Goal: Task Accomplishment & Management: Use online tool/utility

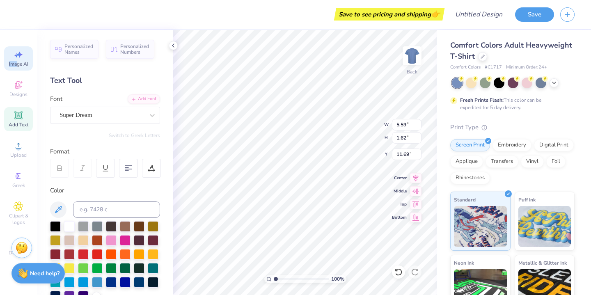
click at [18, 61] on span "Image AI" at bounding box center [18, 64] width 19 height 7
select select "4"
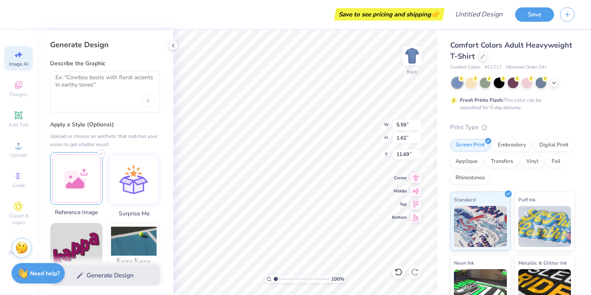
click at [83, 180] on div at bounding box center [76, 178] width 52 height 52
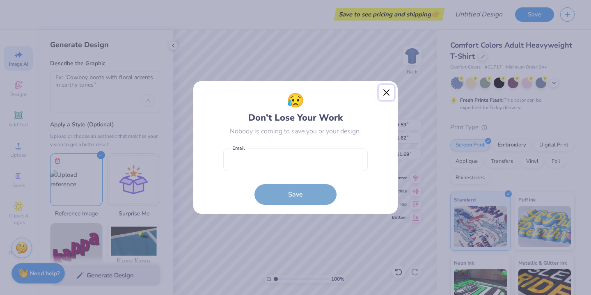
click at [388, 91] on button "Close" at bounding box center [387, 93] width 16 height 16
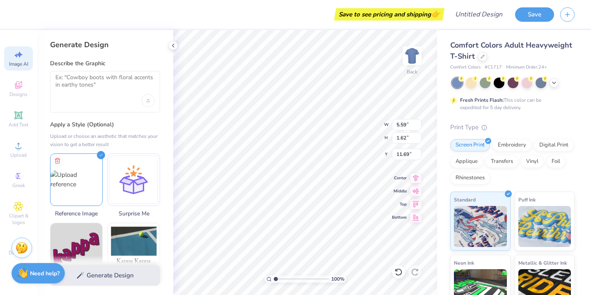
click at [105, 273] on div "Generate Design" at bounding box center [105, 276] width 136 height 40
click at [97, 281] on div "Generate Design" at bounding box center [105, 276] width 136 height 40
click at [79, 187] on img at bounding box center [76, 178] width 52 height 18
click at [86, 274] on div "Generate Design" at bounding box center [105, 276] width 136 height 40
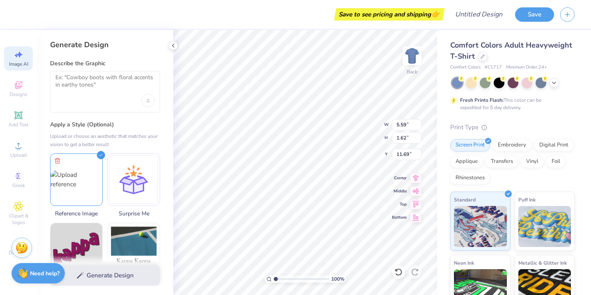
click at [86, 274] on div "Generate Design" at bounding box center [105, 276] width 136 height 40
click at [59, 169] on img at bounding box center [76, 178] width 52 height 18
click at [71, 171] on img at bounding box center [76, 178] width 52 height 18
click at [103, 277] on div "Generate Design" at bounding box center [105, 276] width 136 height 40
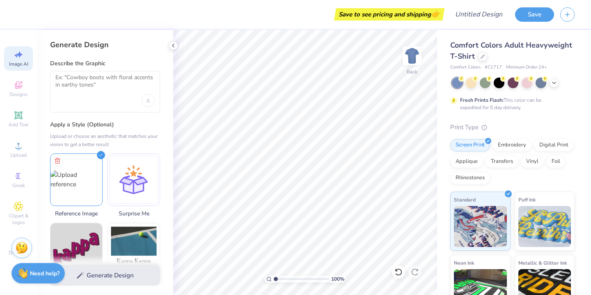
click at [103, 277] on div "Generate Design" at bounding box center [105, 276] width 136 height 40
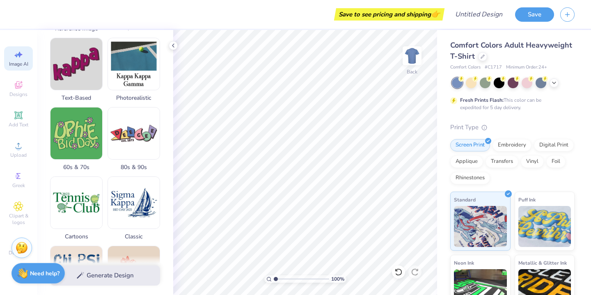
scroll to position [185, 0]
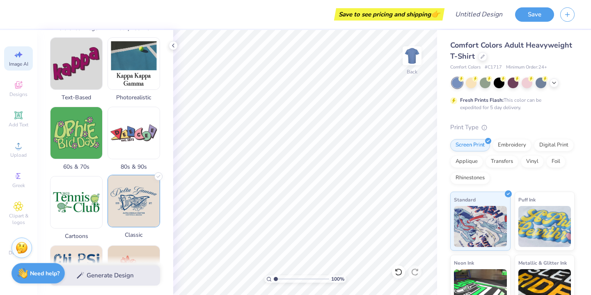
click at [139, 184] on img at bounding box center [134, 201] width 52 height 52
click at [127, 275] on div "Generate Design" at bounding box center [105, 276] width 136 height 40
click at [112, 269] on div "Generate Design" at bounding box center [105, 276] width 136 height 40
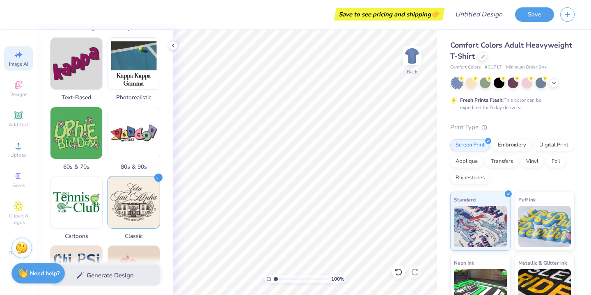
click at [112, 269] on div "Generate Design" at bounding box center [105, 276] width 136 height 40
click at [106, 274] on div "Generate Design" at bounding box center [105, 276] width 136 height 40
click at [85, 269] on div "Generate Design" at bounding box center [105, 276] width 136 height 40
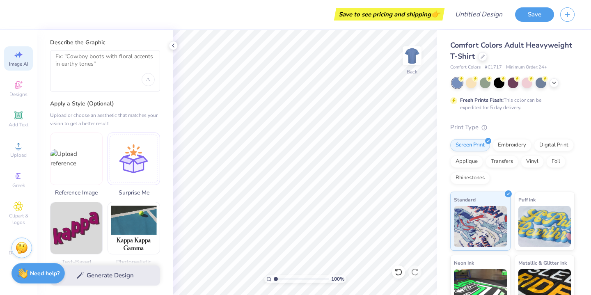
scroll to position [22, 0]
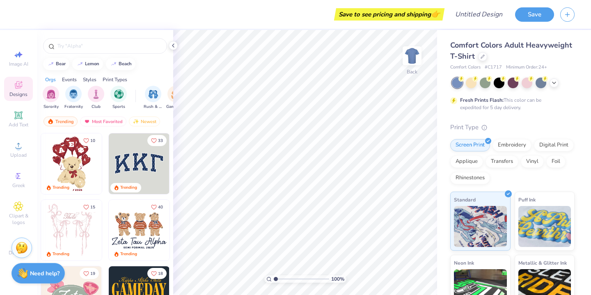
click at [133, 224] on img at bounding box center [139, 230] width 61 height 61
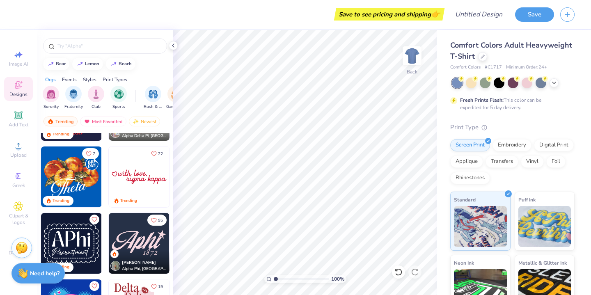
scroll to position [320, 0]
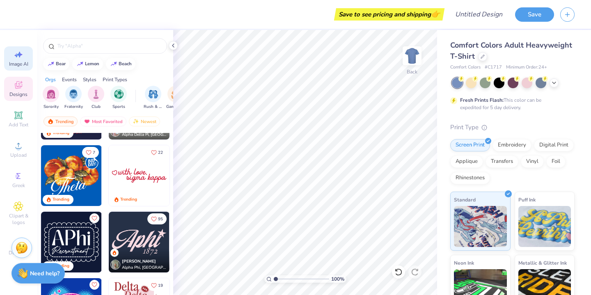
click at [19, 57] on icon at bounding box center [19, 55] width 10 height 10
select select "4"
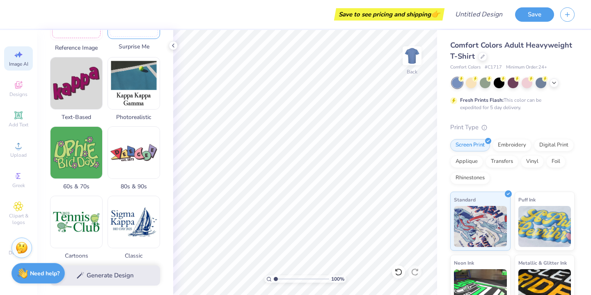
scroll to position [170, 0]
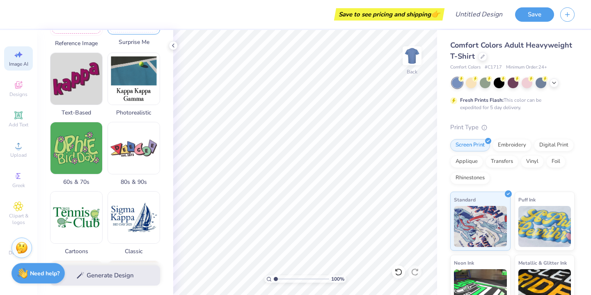
click at [113, 212] on img at bounding box center [134, 218] width 52 height 52
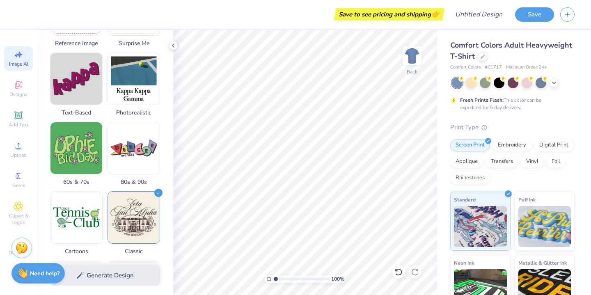
click at [107, 279] on div "Generate Design" at bounding box center [105, 276] width 136 height 40
click at [90, 273] on div "Generate Design" at bounding box center [105, 276] width 136 height 40
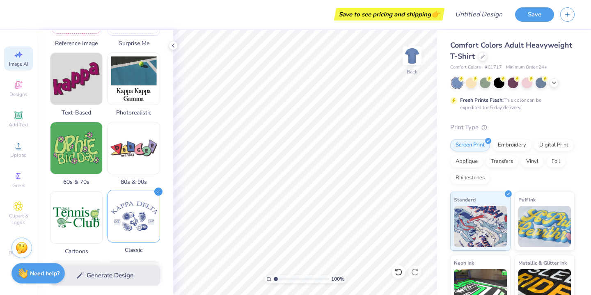
click at [135, 208] on img at bounding box center [134, 216] width 52 height 52
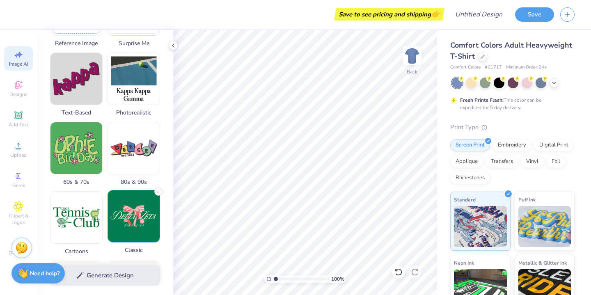
click at [135, 212] on img at bounding box center [134, 216] width 52 height 52
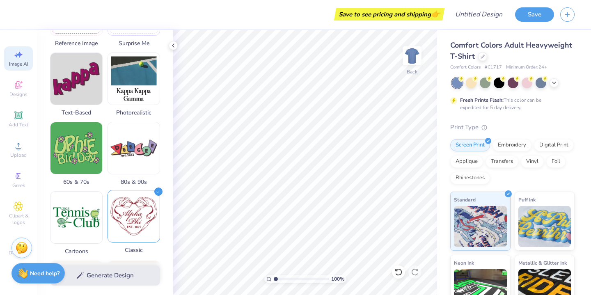
click at [135, 212] on img at bounding box center [134, 216] width 52 height 52
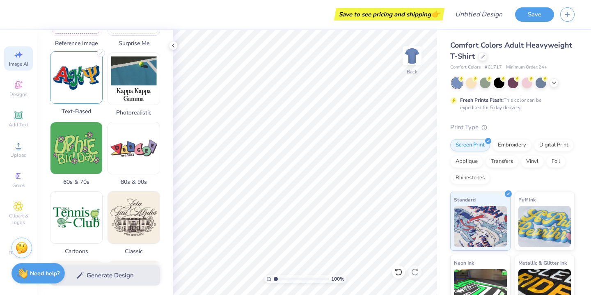
drag, startPoint x: 87, startPoint y: 80, endPoint x: 96, endPoint y: 91, distance: 14.2
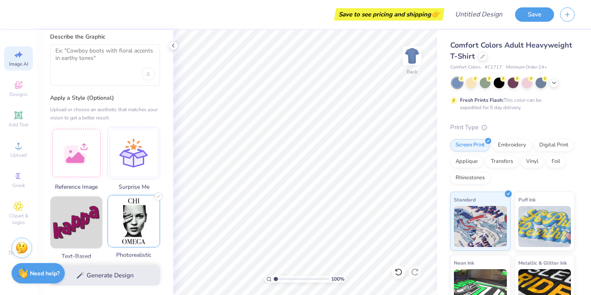
scroll to position [0, 0]
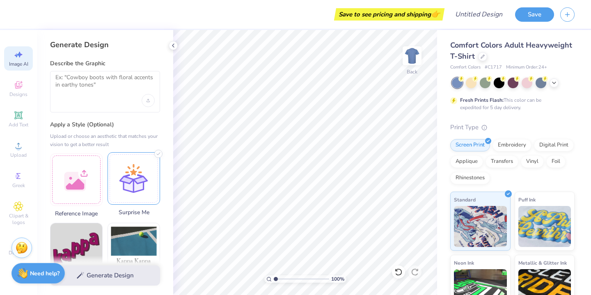
click at [131, 206] on div "Surprise Me" at bounding box center [133, 184] width 52 height 64
click at [138, 164] on div at bounding box center [133, 178] width 52 height 52
click at [139, 164] on div at bounding box center [133, 178] width 52 height 52
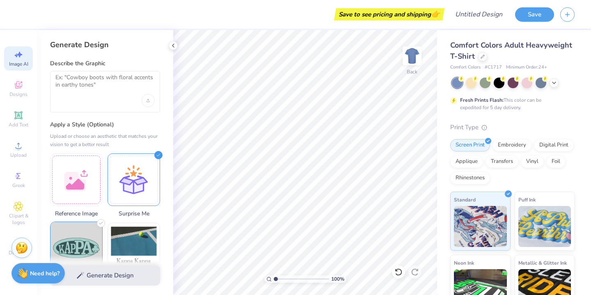
click at [84, 241] on img at bounding box center [76, 248] width 52 height 52
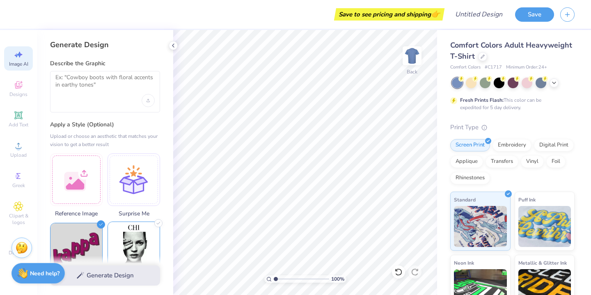
click at [124, 234] on img at bounding box center [134, 248] width 52 height 52
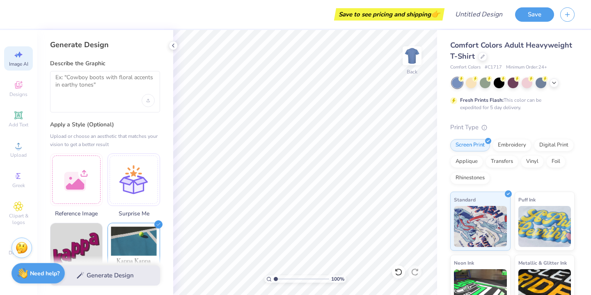
click at [126, 270] on div "Generate Design" at bounding box center [105, 276] width 136 height 40
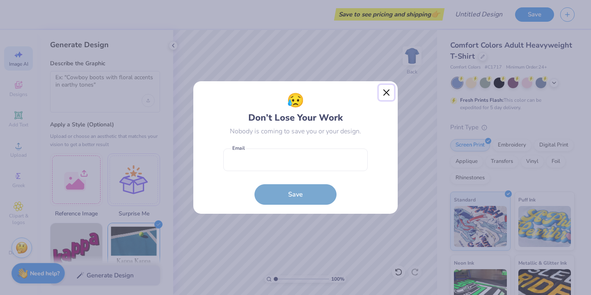
click at [386, 91] on button "Close" at bounding box center [387, 93] width 16 height 16
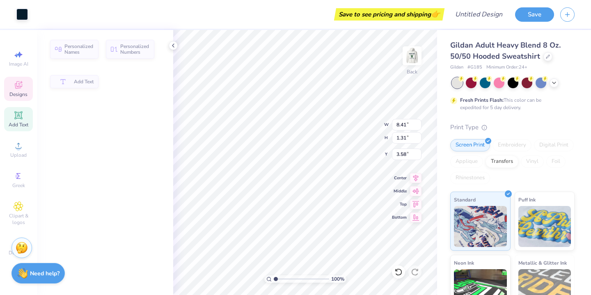
type input "1.31"
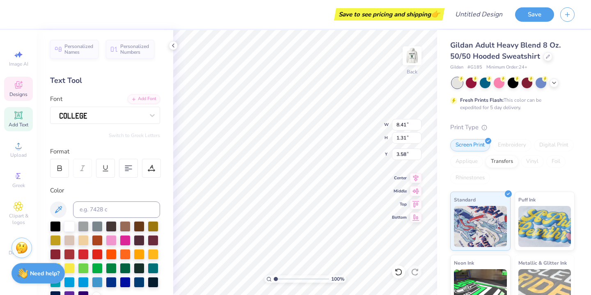
type textarea "A"
type textarea "ZETA TAU ALPHA"
type input "11.26"
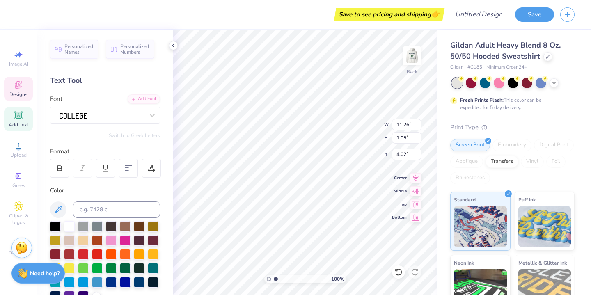
type input "1.05"
type input "4.02"
type input "11.26"
type input "1.05"
type input "4.02"
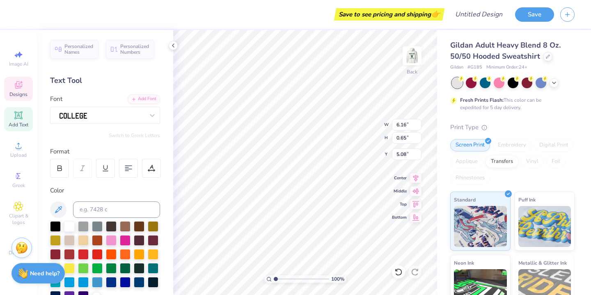
type textarea "dude's DAY 2025"
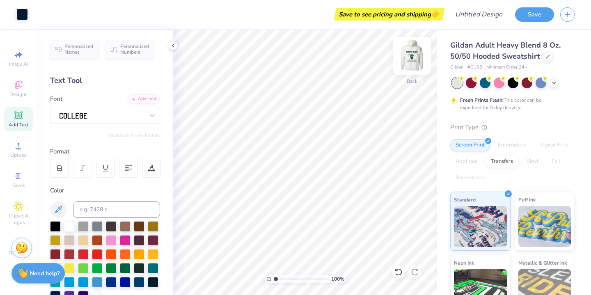
click at [409, 56] on img at bounding box center [411, 55] width 33 height 33
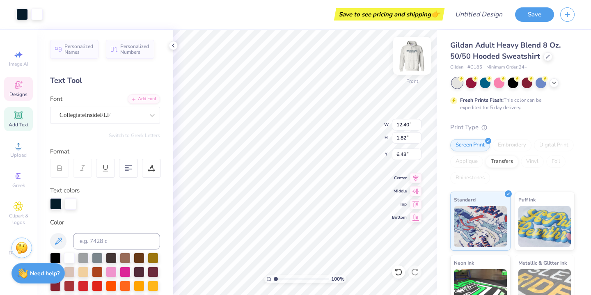
type input "1.82"
type input "6.48"
type textarea "DUDE'S DAY"
type input "10.55"
type input "1.29"
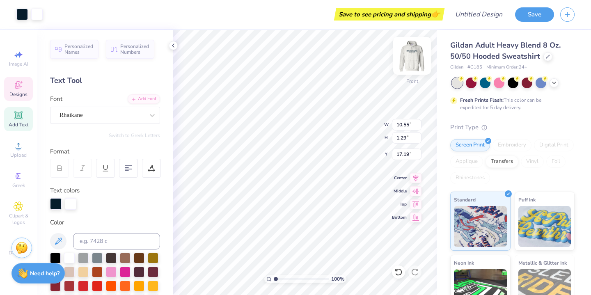
type input "17.19"
type textarea "raise ZTA daughters"
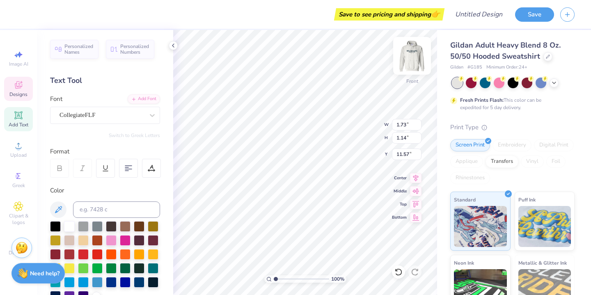
type input "1.73"
type input "11.50"
type textarea "98"
type textarea "ZETA TAU ALPHA"
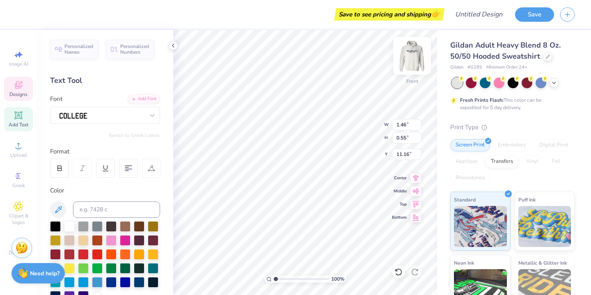
scroll to position [0, 2]
type input "11.05"
type textarea "a"
type textarea "ZETA"
type input "0.42"
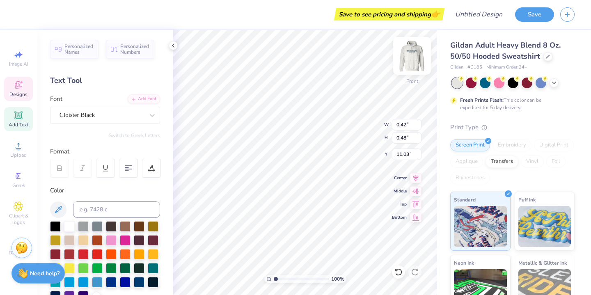
type input "0.48"
type input "11.03"
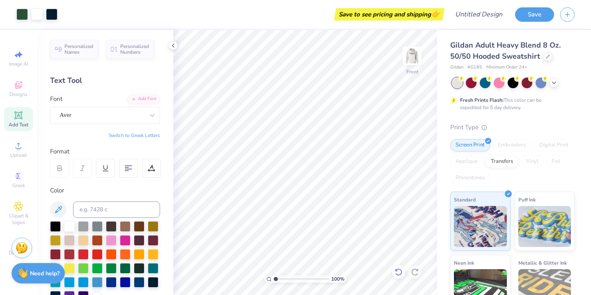
click at [395, 272] on icon at bounding box center [398, 272] width 8 height 8
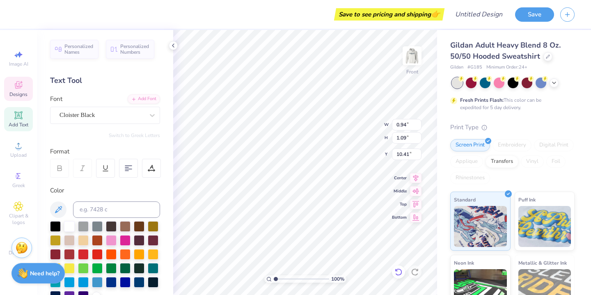
type input "0.94"
type input "1.09"
type input "10.41"
type input "0.30"
type input "0.44"
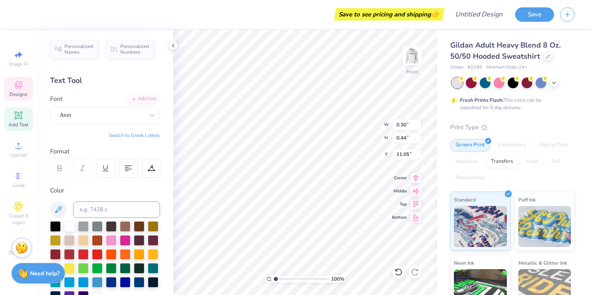
type input "11.05"
click at [398, 270] on icon at bounding box center [398, 272] width 8 height 8
click at [399, 271] on icon at bounding box center [398, 272] width 8 height 8
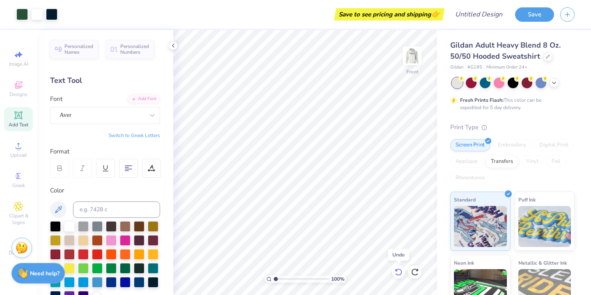
click at [404, 270] on div at bounding box center [398, 271] width 13 height 13
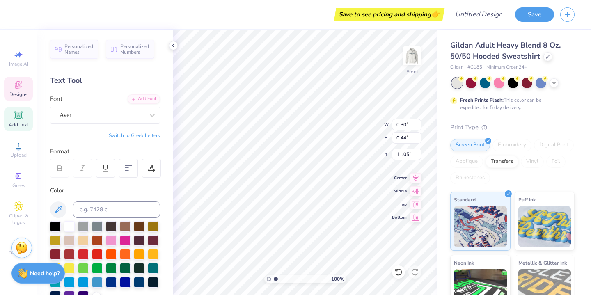
type input "11.07"
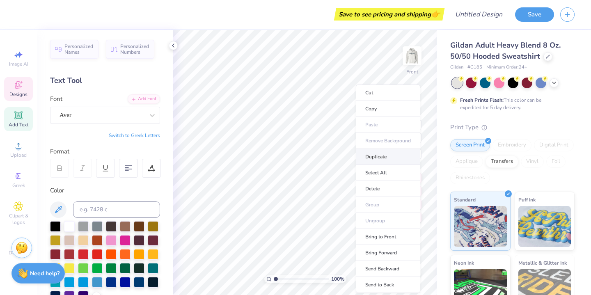
click at [375, 157] on li "Duplicate" at bounding box center [388, 157] width 64 height 16
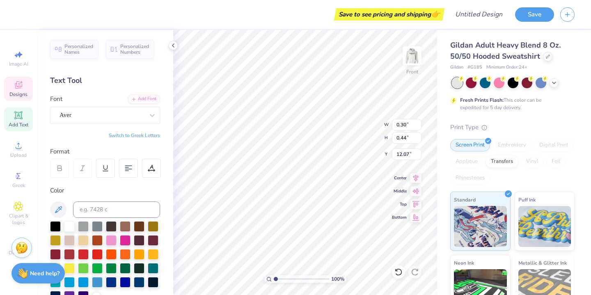
type input "11.07"
type input "0.41"
type input "0.61"
type input "10.71"
type textarea "T"
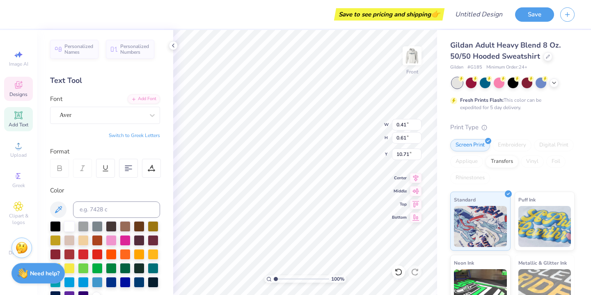
type input "0.30"
type input "0.44"
type input "12.07"
type input "0.42"
type input "0.48"
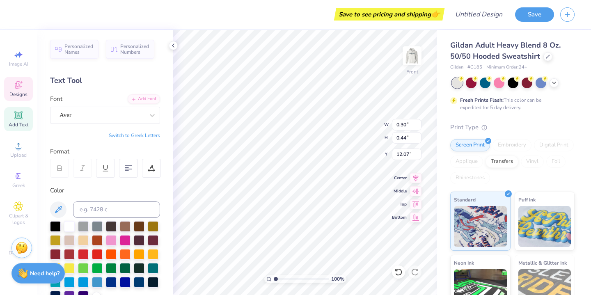
type input "11.02"
type input "0.36"
type input "0.49"
type input "10.83"
type input "3.93"
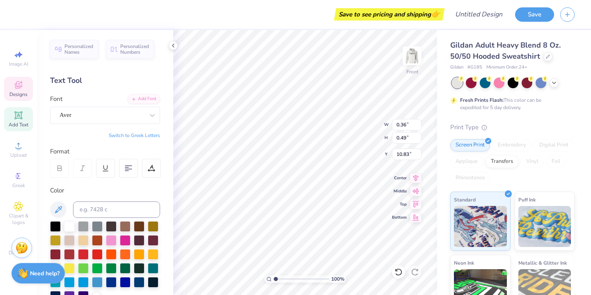
type input "5.71"
type input "9.44"
type input "0.42"
type input "0.48"
type input "11.08"
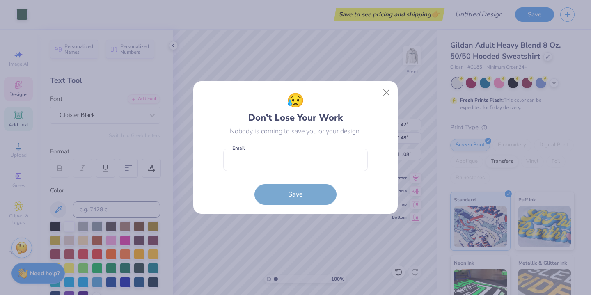
click at [332, 158] on form "Email is a required field Email Save" at bounding box center [295, 174] width 144 height 60
click at [267, 155] on input "email" at bounding box center [295, 159] width 144 height 23
type input "[EMAIL_ADDRESS][DOMAIN_NAME]"
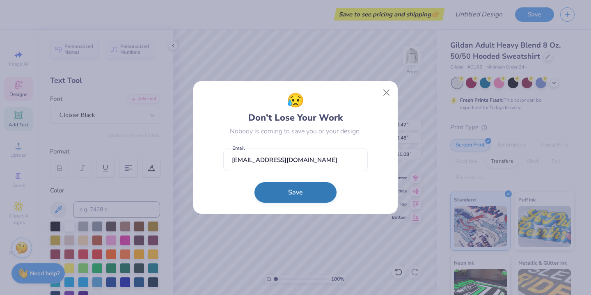
click at [292, 192] on button "Save" at bounding box center [295, 192] width 82 height 21
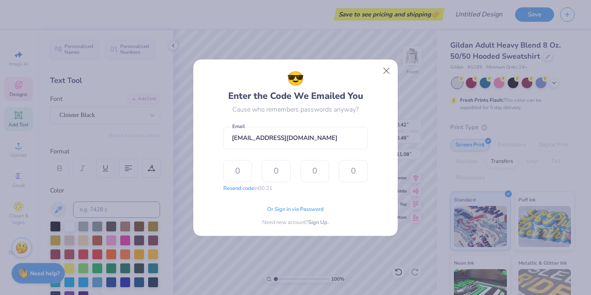
type input "1"
type input "8"
type input "7"
type input "5"
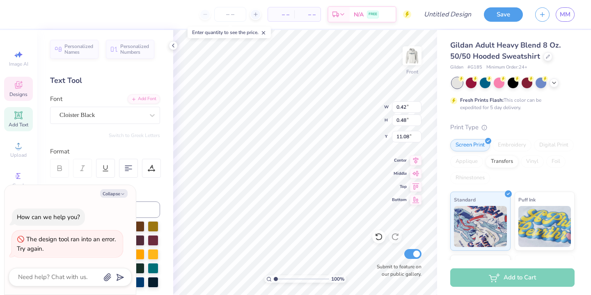
type textarea "x"
type input "0.36"
type input "0.49"
type input "10.83"
type textarea "x"
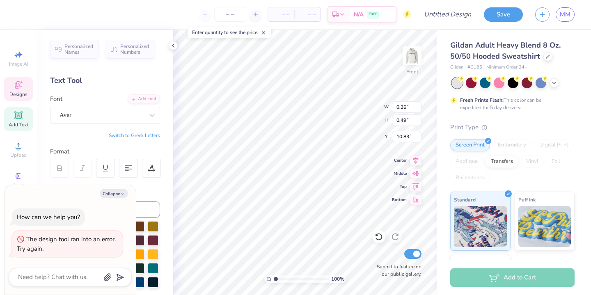
type input "0.42"
type input "0.57"
type input "10.75"
type textarea "x"
click at [402, 120] on input "0.57" at bounding box center [407, 119] width 30 height 11
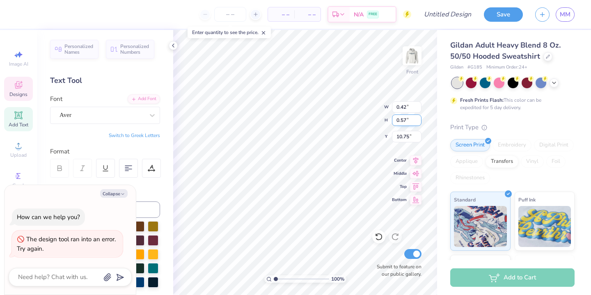
click at [405, 120] on input "0.57" at bounding box center [407, 119] width 30 height 11
type input "0"
type input "0.48"
type input "0.35"
type input "10.80"
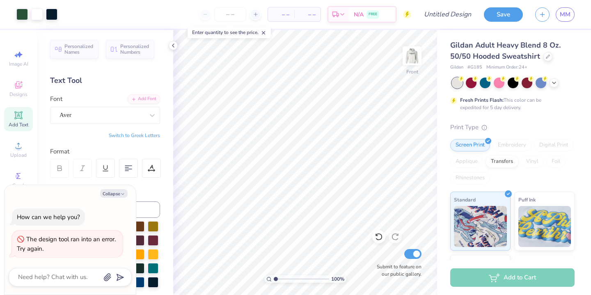
type textarea "x"
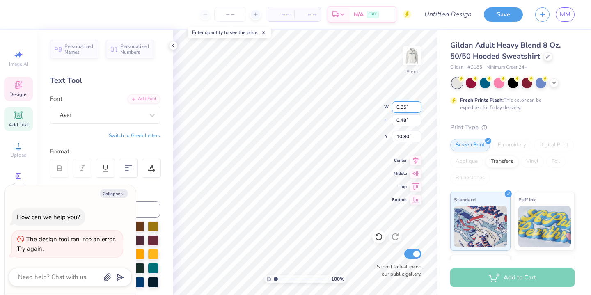
click at [406, 105] on input "0.35" at bounding box center [407, 106] width 30 height 11
type input "0.42"
type textarea "x"
type input "0.57"
type input "10.75"
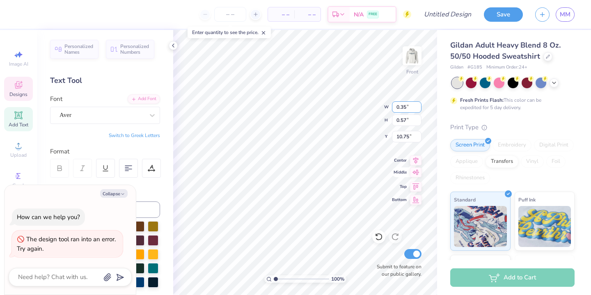
type input "0.34"
click at [377, 235] on icon at bounding box center [377, 235] width 2 height 2
type textarea "x"
type input "0.42"
type textarea "x"
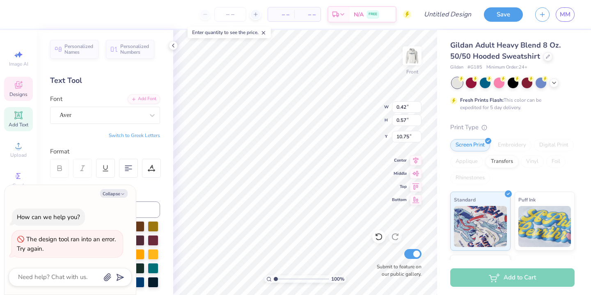
type textarea "Z"
type textarea "x"
type textarea "ZT"
type textarea "x"
type textarea "ZTA"
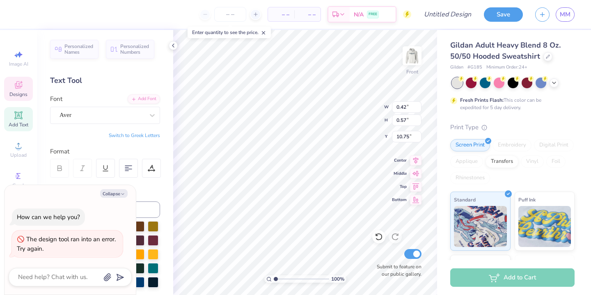
type textarea "x"
type input "3.93"
type input "5.71"
type input "9.44"
type textarea "x"
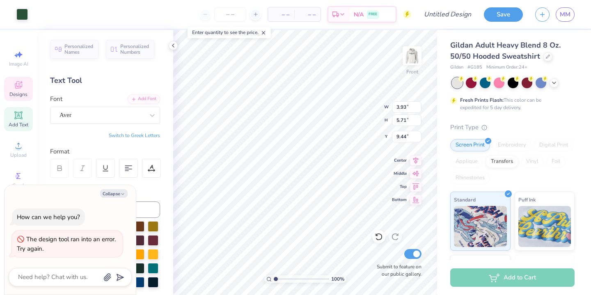
type input "0.42"
type input "0.48"
type input "11.08"
type textarea "x"
type input "1.02"
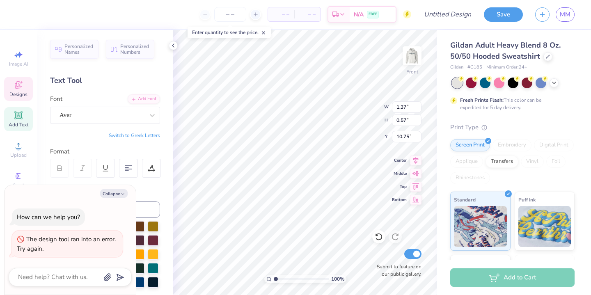
type input "0.43"
type input "10.90"
type textarea "x"
type input "11.19"
type textarea "x"
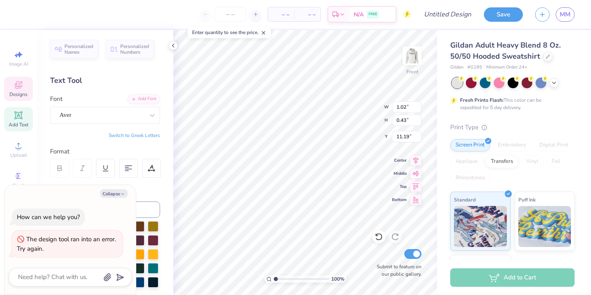
type input "0.80"
type input "0.33"
type input "11.29"
click at [15, 9] on div "Art colors" at bounding box center [14, 14] width 28 height 29
click at [117, 195] on button "Collapse" at bounding box center [113, 193] width 27 height 9
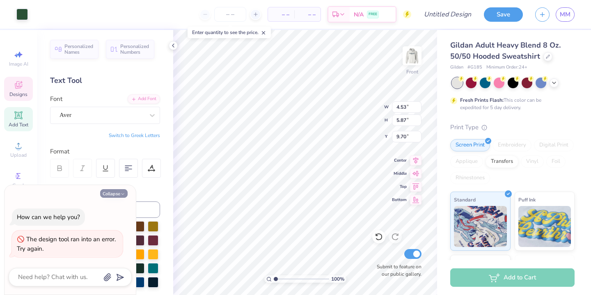
type textarea "x"
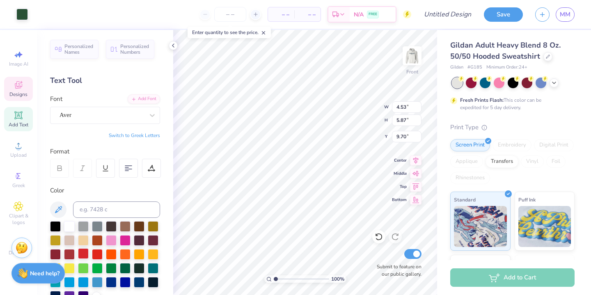
click at [81, 253] on div at bounding box center [83, 253] width 11 height 11
click at [83, 253] on div at bounding box center [83, 253] width 11 height 11
click at [24, 14] on div at bounding box center [21, 13] width 11 height 11
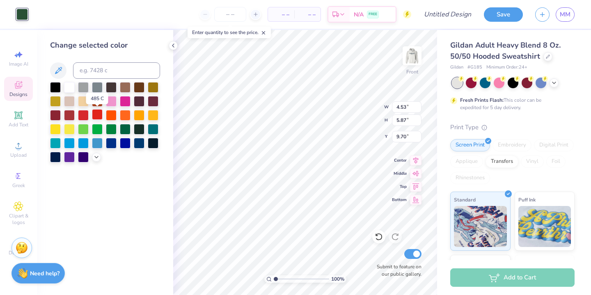
click at [95, 114] on div at bounding box center [97, 114] width 11 height 11
type input "3.28"
type input "5.64"
type input "9.31"
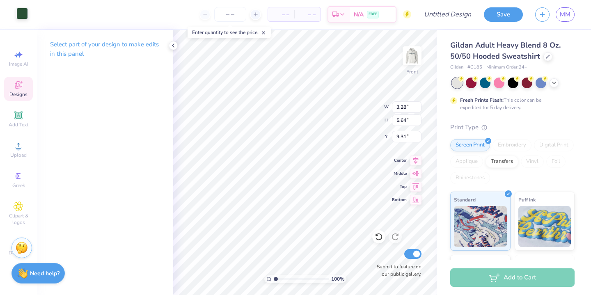
click at [20, 9] on div at bounding box center [21, 13] width 11 height 11
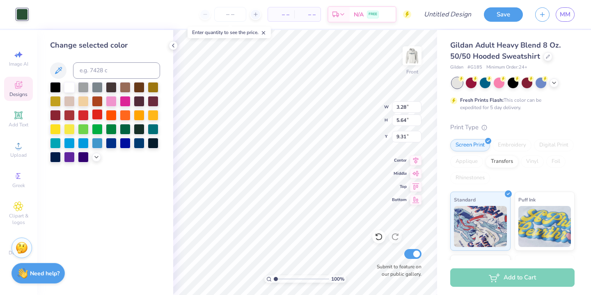
click at [99, 114] on div at bounding box center [97, 114] width 11 height 11
type input "2.62"
type input "5.55"
type input "9.46"
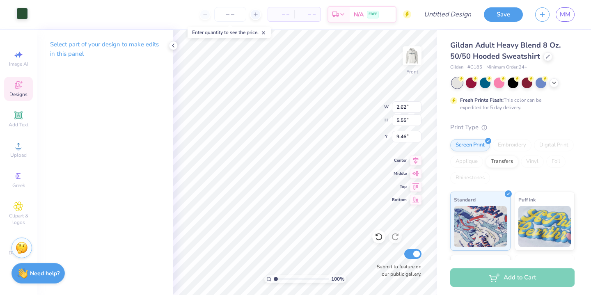
click at [25, 16] on div at bounding box center [21, 13] width 11 height 11
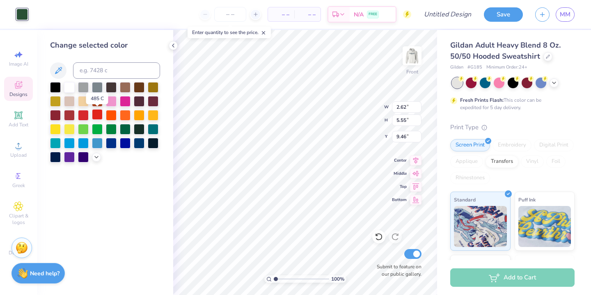
click at [99, 111] on div at bounding box center [97, 114] width 11 height 11
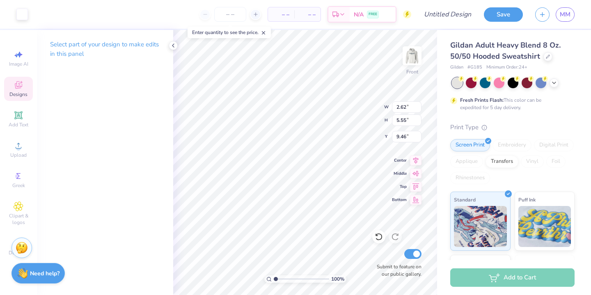
type input "2.54"
type input "5.48"
type input "9.33"
type input "1.13"
type input "1.14"
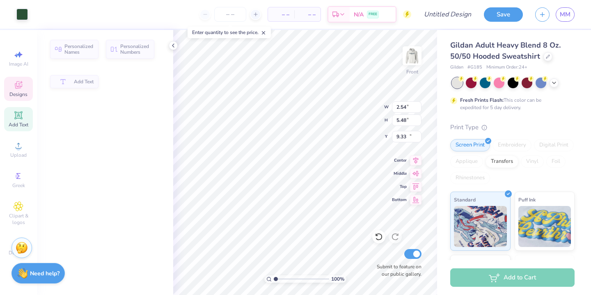
type input "12.07"
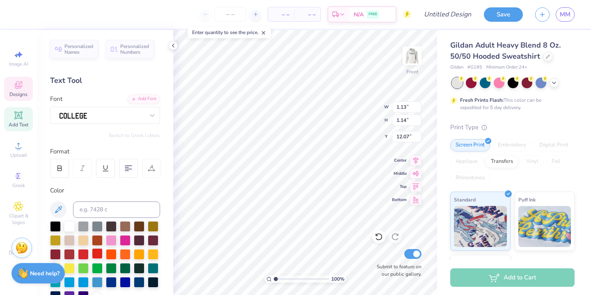
click at [96, 252] on div at bounding box center [97, 253] width 11 height 11
type input "1.46"
type input "0.55"
type input "11.05"
click at [98, 251] on div at bounding box center [97, 253] width 11 height 11
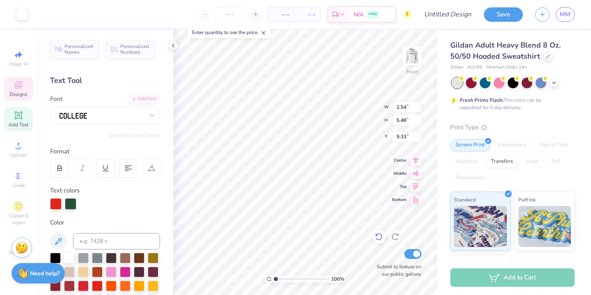
click at [381, 236] on icon at bounding box center [378, 237] width 8 height 8
click at [381, 236] on icon at bounding box center [378, 236] width 7 height 7
type input "9.43"
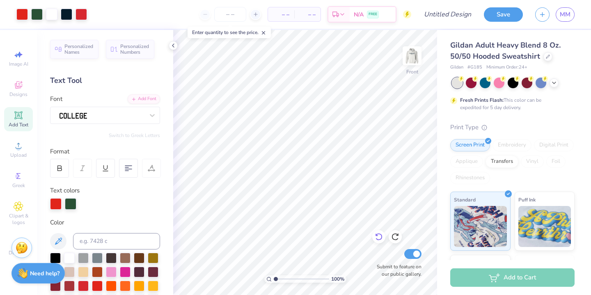
click at [375, 236] on icon at bounding box center [378, 237] width 8 height 8
click at [376, 236] on icon at bounding box center [377, 235] width 2 height 2
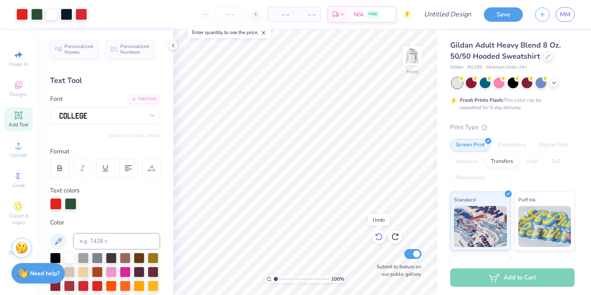
click at [376, 237] on icon at bounding box center [378, 237] width 8 height 8
click at [377, 237] on icon at bounding box center [378, 237] width 8 height 8
click at [378, 238] on icon at bounding box center [378, 237] width 8 height 8
click at [378, 239] on icon at bounding box center [378, 237] width 8 height 8
click at [379, 239] on icon at bounding box center [378, 237] width 8 height 8
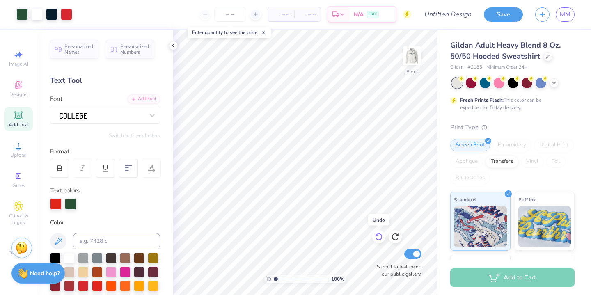
click at [379, 240] on icon at bounding box center [378, 237] width 8 height 8
click at [381, 240] on icon at bounding box center [378, 237] width 8 height 8
click at [382, 241] on div at bounding box center [378, 236] width 13 height 13
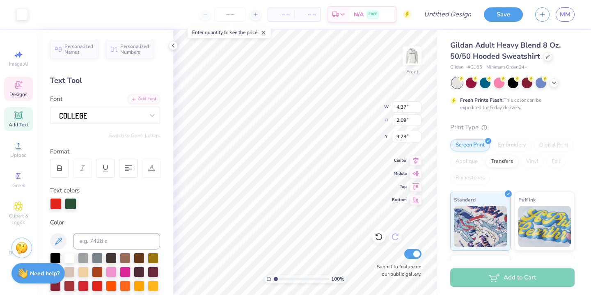
type input "9.52"
type input "9.21"
click at [377, 233] on icon at bounding box center [378, 237] width 8 height 8
click at [379, 237] on icon at bounding box center [378, 237] width 8 height 8
click at [391, 236] on icon at bounding box center [395, 237] width 8 height 8
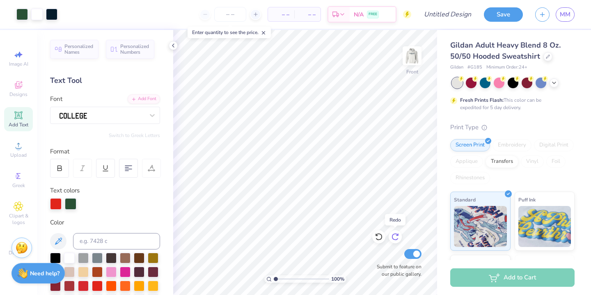
click at [391, 236] on icon at bounding box center [395, 237] width 8 height 8
click at [377, 240] on icon at bounding box center [378, 237] width 8 height 8
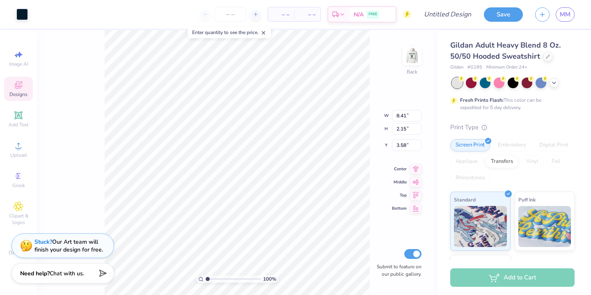
type input "3.59"
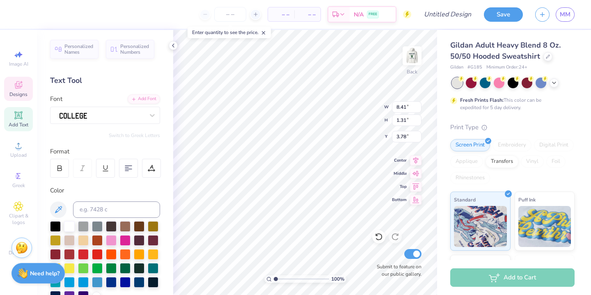
scroll to position [0, 1]
type textarea "ZETA TAU ALPHA"
type input "6.16"
type input "0.65"
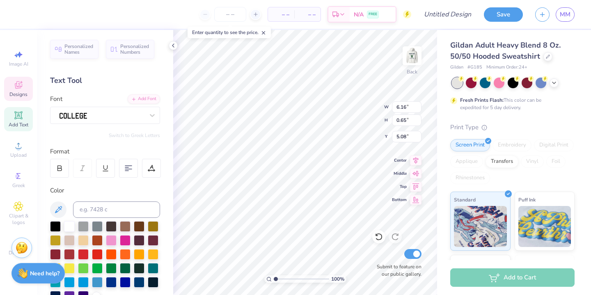
type input "5.08"
type textarea "DUDE'S DAY 2025"
type input "12.65"
type input "1.18"
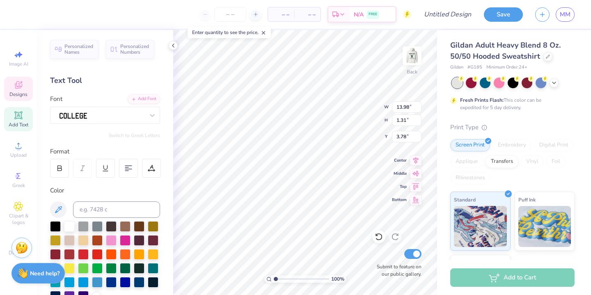
type input "3.72"
type input "3.57"
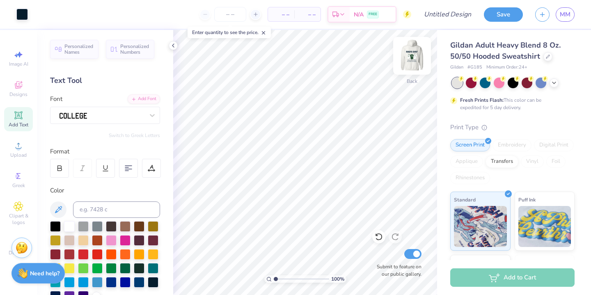
click at [411, 58] on img at bounding box center [411, 55] width 33 height 33
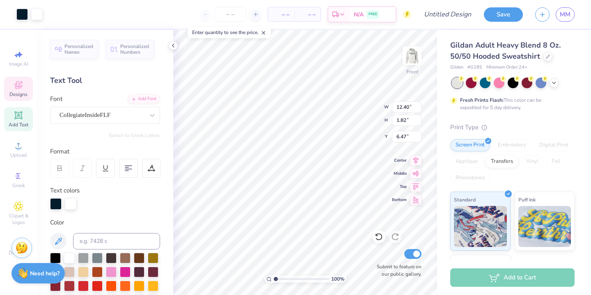
type input "1.82"
type textarea "DUDE'S DAY"
type input "12.93"
type input "1.71"
type input "6.61"
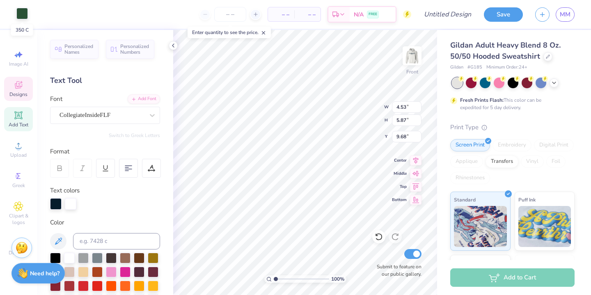
click at [23, 13] on div at bounding box center [21, 13] width 11 height 11
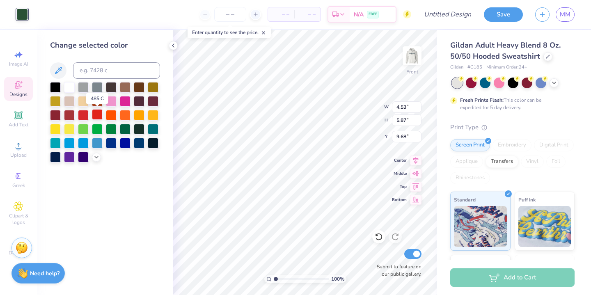
click at [94, 114] on div at bounding box center [97, 114] width 11 height 11
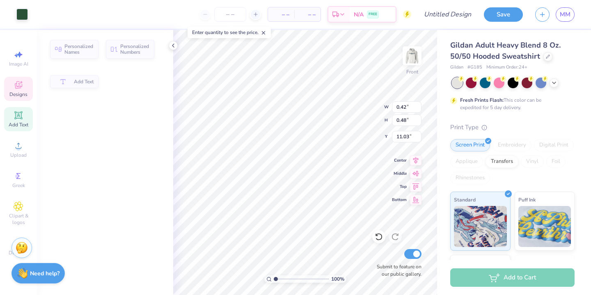
type input "0.42"
type input "0.48"
type input "11.03"
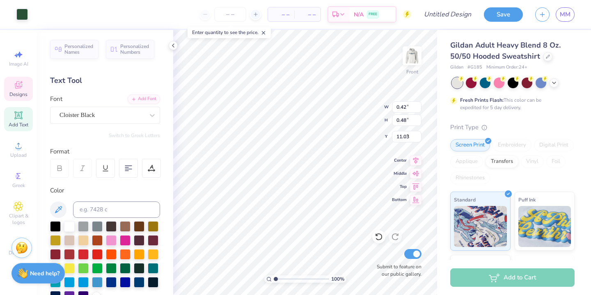
type input "3.28"
type input "5.64"
type input "9.30"
click at [99, 254] on div at bounding box center [97, 253] width 11 height 11
type input "0.30"
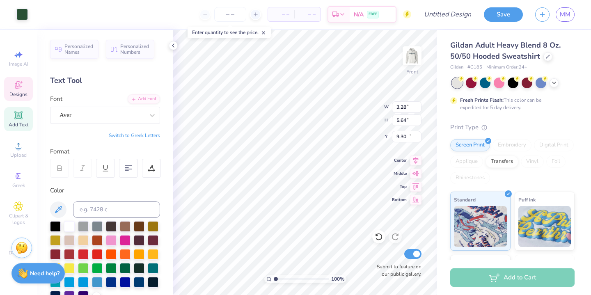
type input "0.44"
type input "11.05"
type input "0.69"
type input "1.03"
type textarea "ZTA"
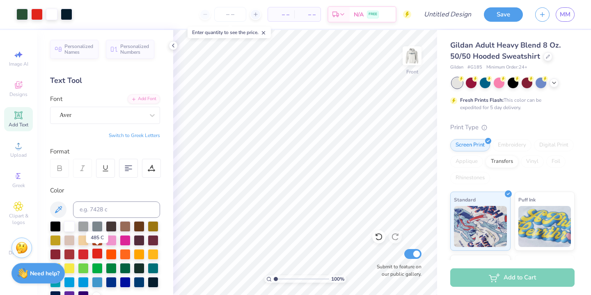
click at [96, 256] on div at bounding box center [97, 253] width 11 height 11
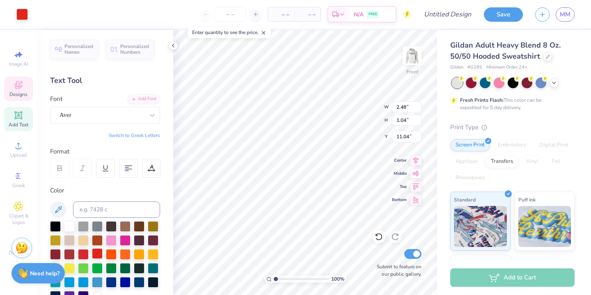
type input "11.51"
type input "3.93"
type input "5.71"
click at [381, 236] on icon at bounding box center [378, 236] width 7 height 7
type input "9.34"
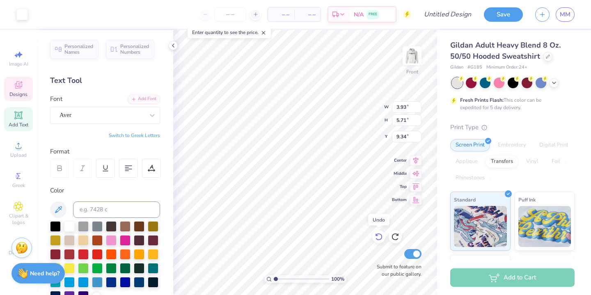
click at [379, 238] on icon at bounding box center [378, 237] width 8 height 8
type input "2.48"
type input "1.04"
type input "12.18"
type input "0.42"
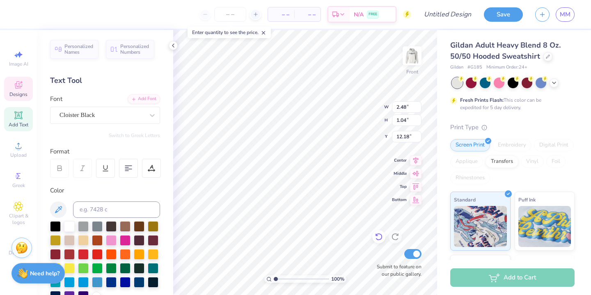
type input "0.48"
type input "11.03"
click at [379, 237] on icon at bounding box center [378, 237] width 8 height 8
type input "9.30"
click at [57, 223] on div at bounding box center [55, 225] width 11 height 11
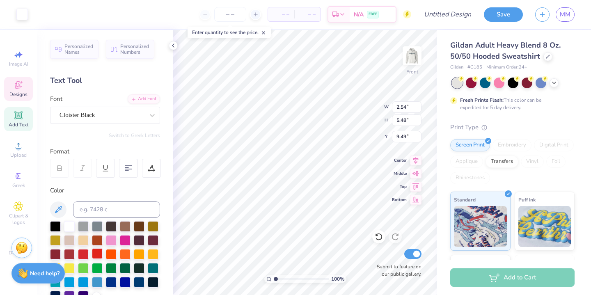
click at [96, 253] on div at bounding box center [97, 253] width 11 height 11
click at [97, 253] on div at bounding box center [97, 253] width 11 height 11
type input "2.62"
type input "5.55"
type input "9.45"
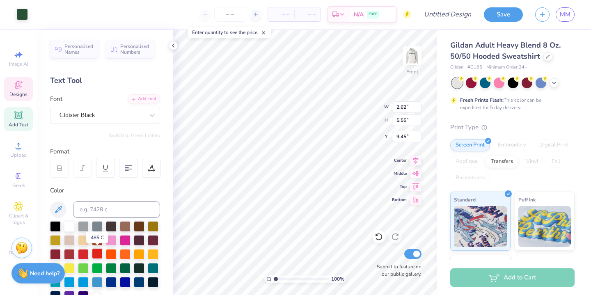
click at [97, 249] on div at bounding box center [97, 253] width 11 height 11
click at [99, 253] on div at bounding box center [97, 253] width 11 height 11
click at [96, 252] on div at bounding box center [97, 253] width 11 height 11
type input "2.48"
type input "1.04"
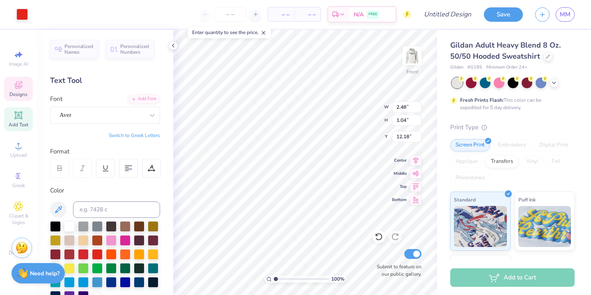
type input "12.18"
type input "1.16"
type input "0.49"
type input "1.05"
type input "0.44"
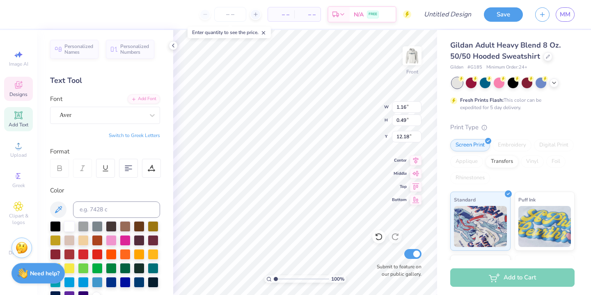
type input "10.98"
type input "0.76"
type input "0.32"
type input "11.18"
type input "0.85"
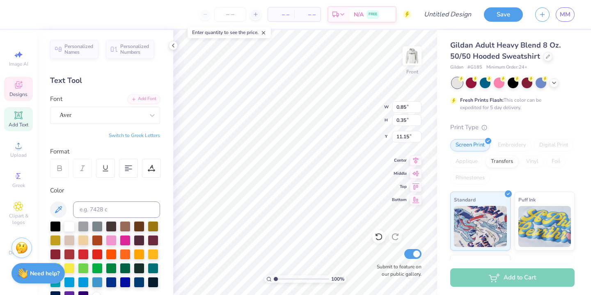
type input "0.35"
type input "11.15"
type input "3.93"
type input "5.71"
type input "9.34"
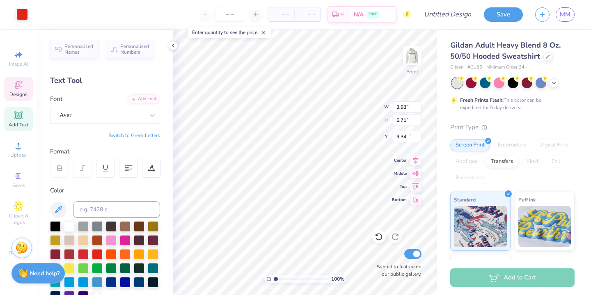
type input "0.85"
type input "0.35"
type input "11.15"
click at [24, 13] on div at bounding box center [21, 13] width 11 height 11
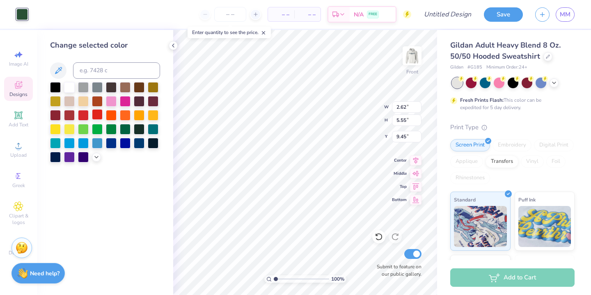
click at [96, 114] on div at bounding box center [97, 114] width 11 height 11
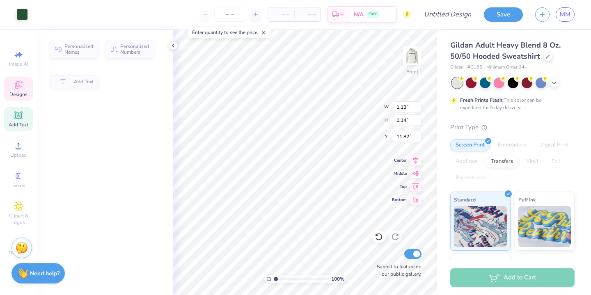
type input "1.13"
type input "1.14"
type input "11.82"
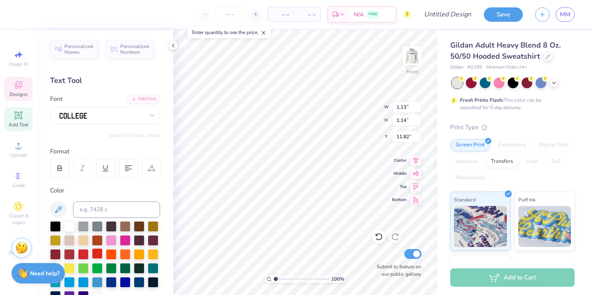
click at [98, 251] on div at bounding box center [97, 253] width 11 height 11
type input "1.46"
type input "0.55"
type input "11.15"
click at [95, 249] on div at bounding box center [97, 253] width 11 height 11
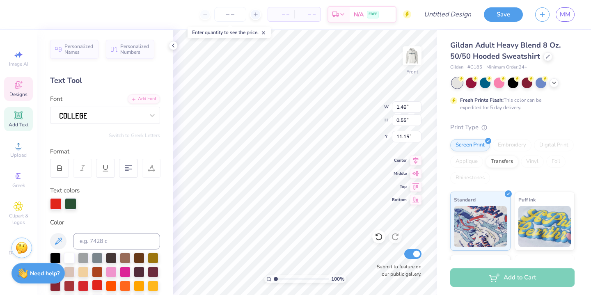
type input "3.28"
type input "5.64"
type input "9.30"
click at [94, 285] on div at bounding box center [97, 285] width 11 height 11
click at [21, 12] on div at bounding box center [21, 13] width 11 height 11
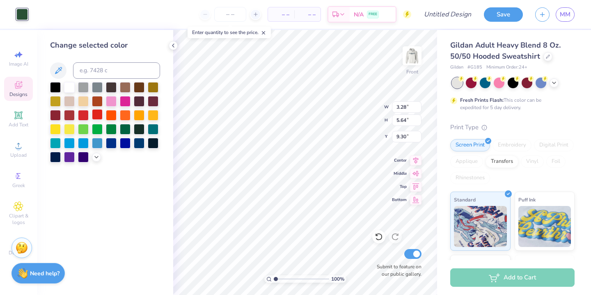
click at [98, 115] on div at bounding box center [97, 114] width 11 height 11
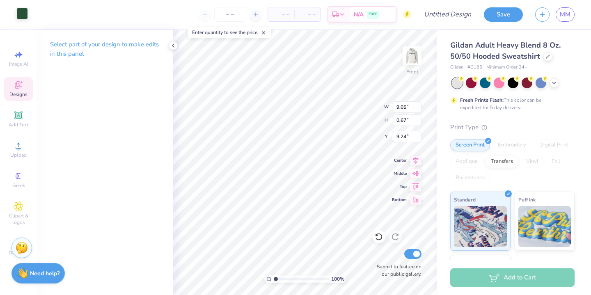
click at [21, 15] on div at bounding box center [21, 13] width 11 height 11
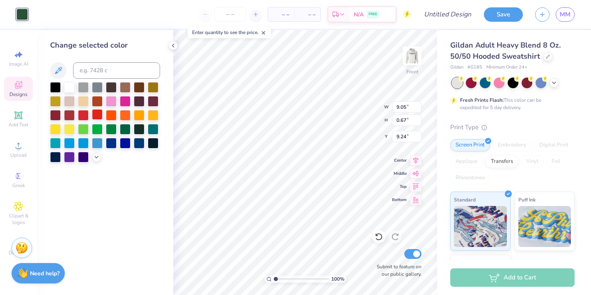
click at [97, 112] on div at bounding box center [97, 114] width 11 height 11
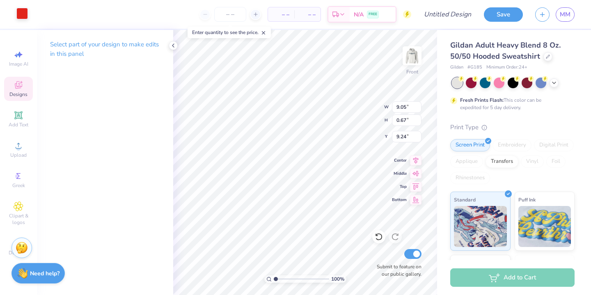
click at [21, 12] on div at bounding box center [21, 13] width 11 height 11
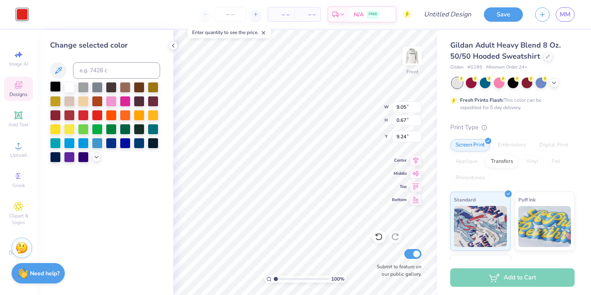
click at [54, 84] on div at bounding box center [55, 86] width 11 height 11
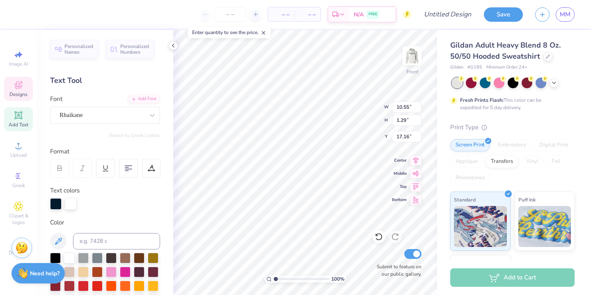
scroll to position [0, 2]
type textarea "raise ZTA daughters"
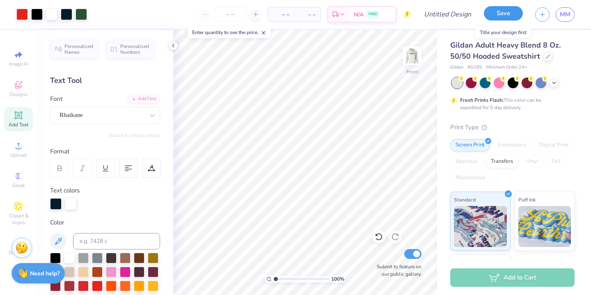
click at [488, 11] on button "Save" at bounding box center [503, 13] width 39 height 14
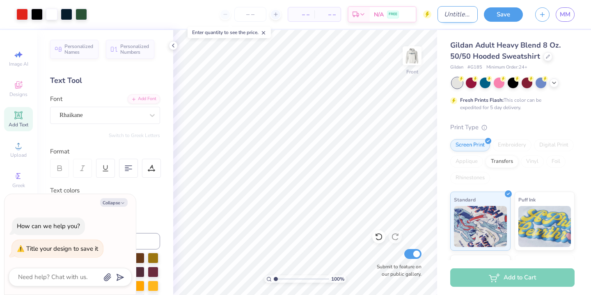
type textarea "x"
click at [453, 16] on input "Design Title" at bounding box center [457, 14] width 40 height 16
type input "d"
type textarea "x"
type input "du"
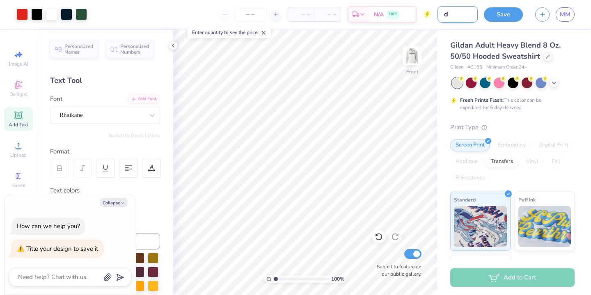
type textarea "x"
type input "dud"
type textarea "x"
type input "dude"
type textarea "x"
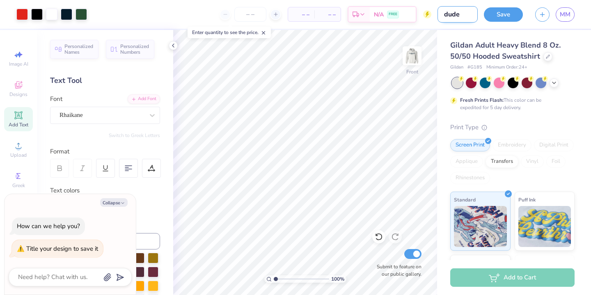
type input "dudes"
type textarea "x"
type input "dudes"
type textarea "x"
type input "dudes d"
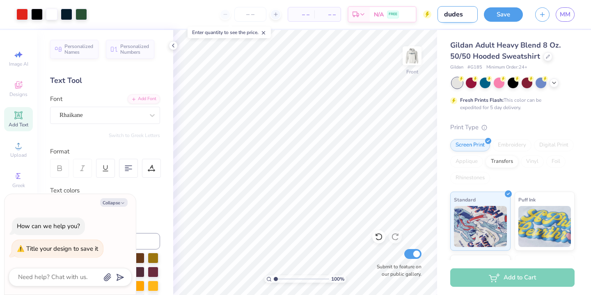
type textarea "x"
type input "dudes da"
type textarea "x"
type input "dudes day"
type textarea "x"
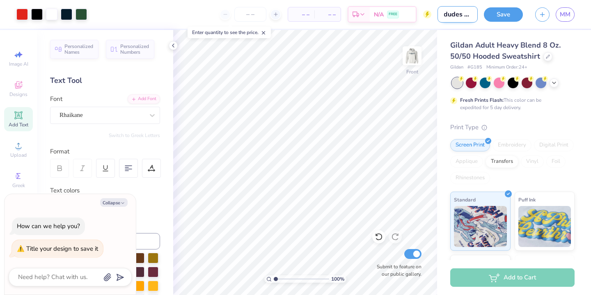
scroll to position [0, 4]
type input "dudes day"
click at [512, 11] on button "Save" at bounding box center [503, 13] width 39 height 14
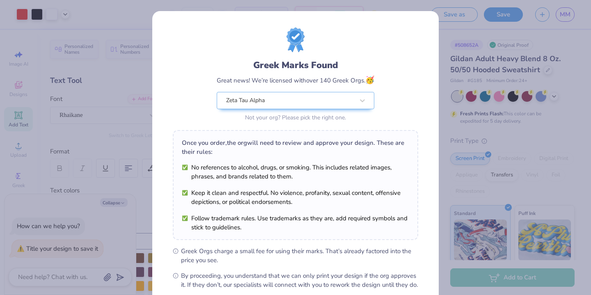
scroll to position [89, 0]
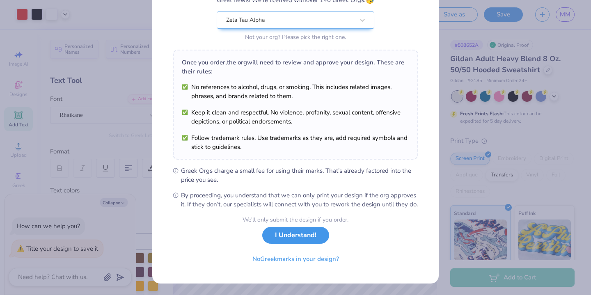
click at [292, 238] on button "I Understand!" at bounding box center [295, 235] width 67 height 17
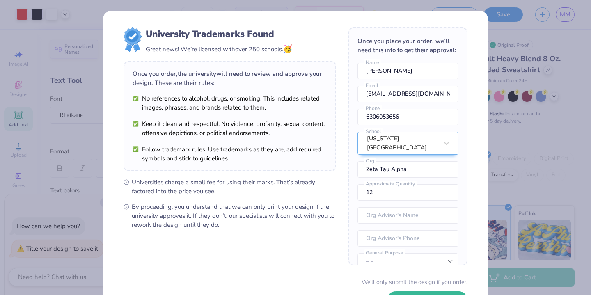
scroll to position [62, 0]
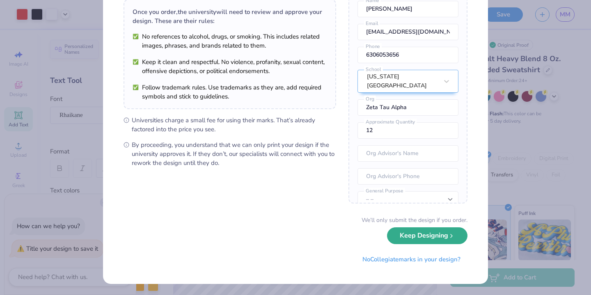
click at [417, 241] on button "Keep Designing" at bounding box center [427, 235] width 80 height 17
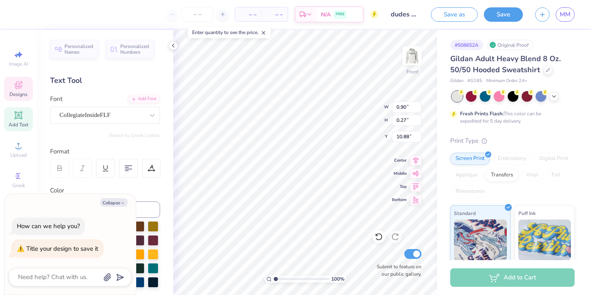
type textarea "x"
type textarea "ZE"
type textarea "x"
type textarea "ZET"
type textarea "x"
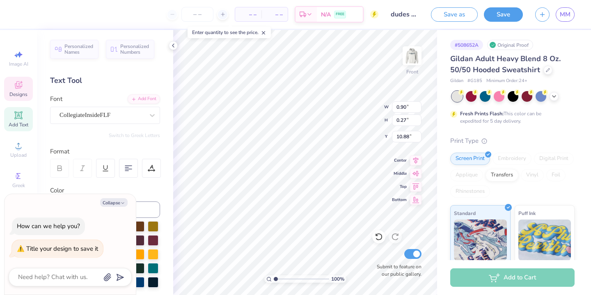
type textarea "ZETA"
type textarea "x"
type input "1.46"
type input "0.55"
type input "11.15"
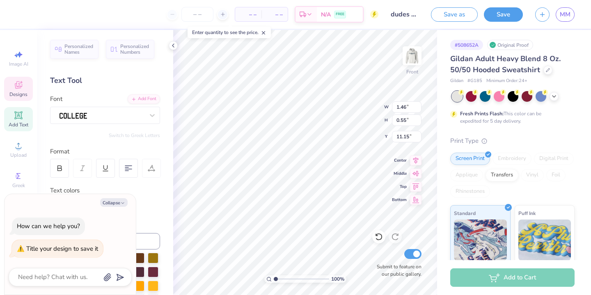
scroll to position [0, 1]
type textarea "x"
type textarea "Z"
type textarea "x"
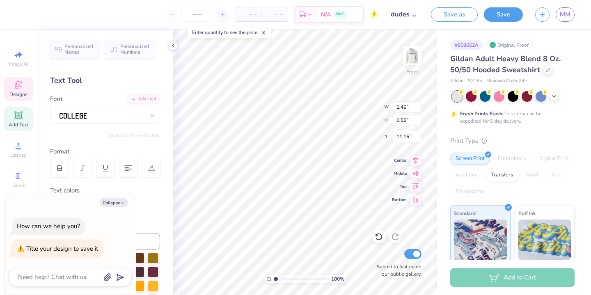
type textarea "ZE"
type textarea "x"
type textarea "ZET"
type textarea "x"
type textarea "ZETA"
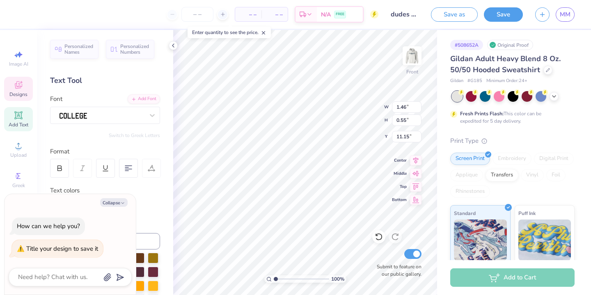
type textarea "x"
type textarea "ZETA T"
type textarea "x"
type textarea "ZETA TA"
type textarea "x"
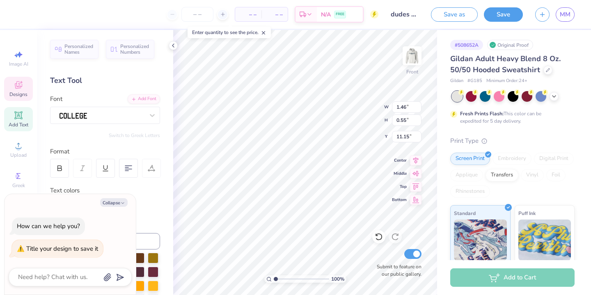
type textarea "ZETA TAU"
type textarea "x"
type textarea "ZETA TAU"
type textarea "x"
type textarea "ZETA TAU A"
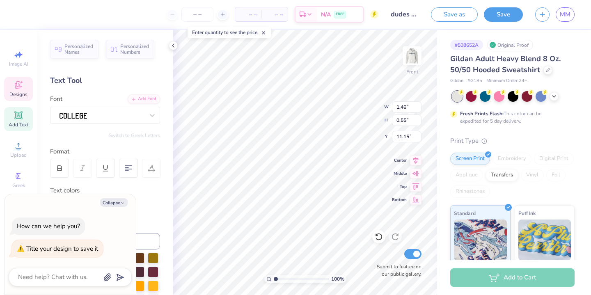
type textarea "x"
type textarea "ZETA TAU AL"
type textarea "x"
type textarea "ZETA TAU ALP"
type textarea "x"
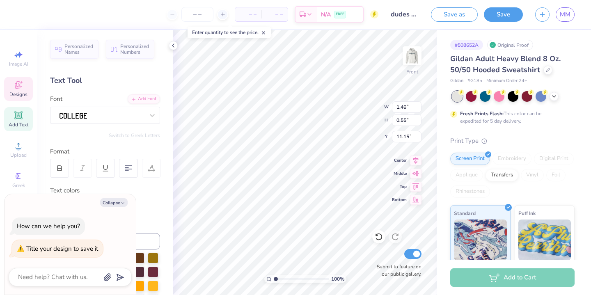
type textarea "ZETA TAU ALPH"
type textarea "x"
type textarea "ZETA TAU ALPHA"
type textarea "x"
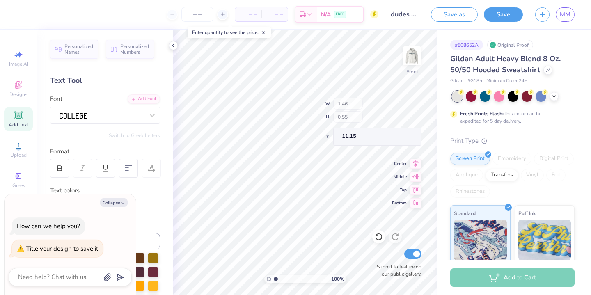
type input "1.63"
type input "0.61"
type textarea "x"
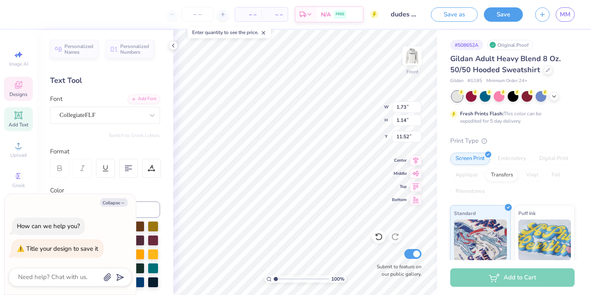
type textarea "9"
type textarea "x"
type textarea "98"
type textarea "x"
type textarea "98"
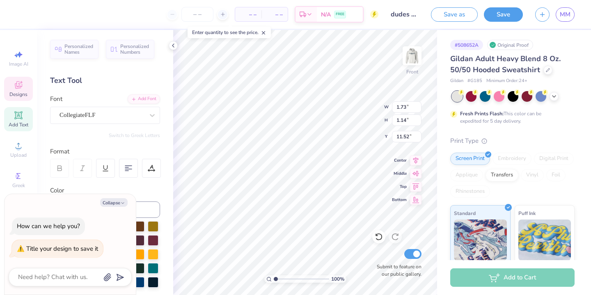
click at [168, 110] on div "Personalized Names Personalized Numbers Text Tool Add Font Font CollegiateFLF S…" at bounding box center [105, 162] width 136 height 265
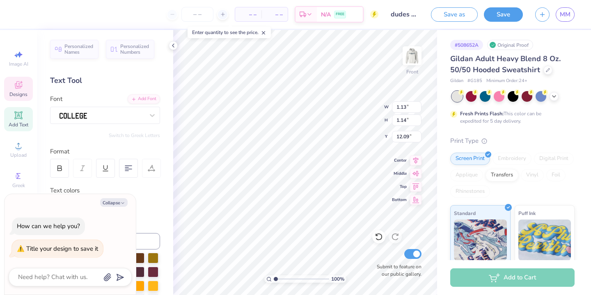
type textarea "x"
type input "1.13"
type input "12.09"
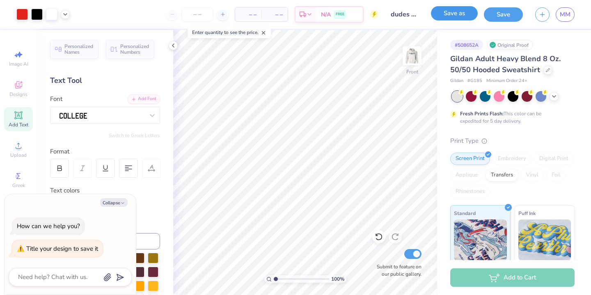
click at [457, 13] on button "Save as" at bounding box center [454, 13] width 47 height 14
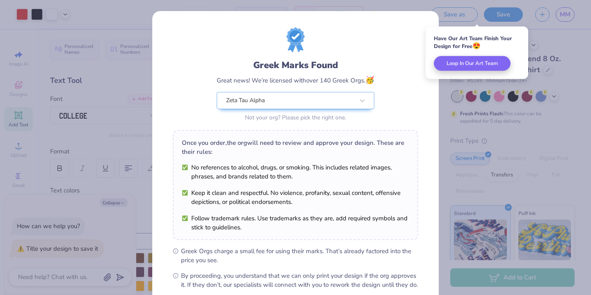
scroll to position [89, 0]
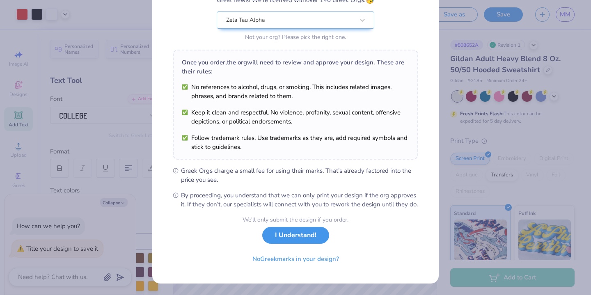
click at [306, 239] on button "I Understand!" at bounding box center [295, 235] width 67 height 17
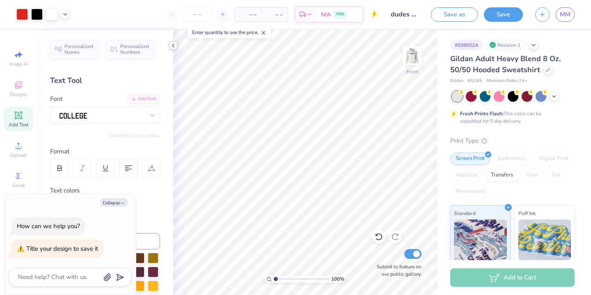
click at [173, 43] on icon at bounding box center [173, 45] width 7 height 7
type textarea "x"
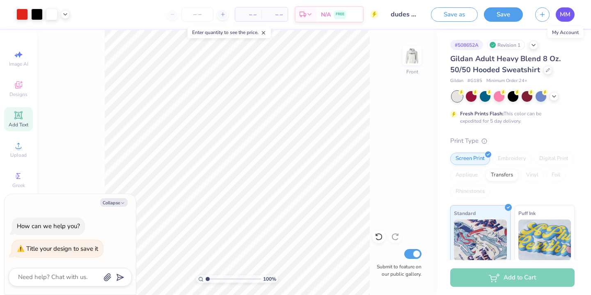
click at [558, 11] on link "MM" at bounding box center [564, 14] width 19 height 14
